Goal: Information Seeking & Learning: Learn about a topic

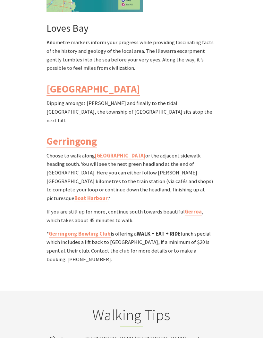
scroll to position [1972, 0]
click at [90, 231] on link "Gerringong Bowling Club" at bounding box center [80, 234] width 62 height 7
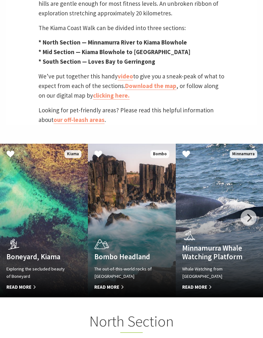
scroll to position [329, 0]
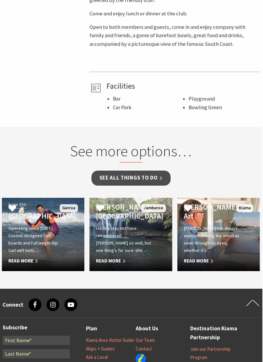
scroll to position [366, 1]
click at [147, 238] on p "History may not have remembered [PERSON_NAME] so well, but one thing’s for sure…" at bounding box center [124, 239] width 57 height 29
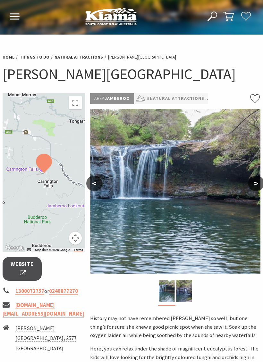
click at [254, 184] on button ">" at bounding box center [256, 183] width 16 height 15
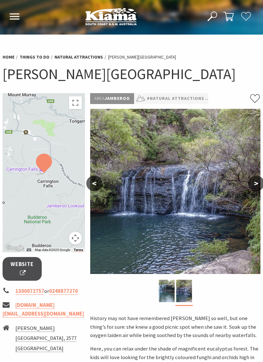
click at [252, 182] on button ">" at bounding box center [256, 183] width 16 height 15
click at [255, 182] on button ">" at bounding box center [256, 183] width 16 height 15
